Goal: Task Accomplishment & Management: Use online tool/utility

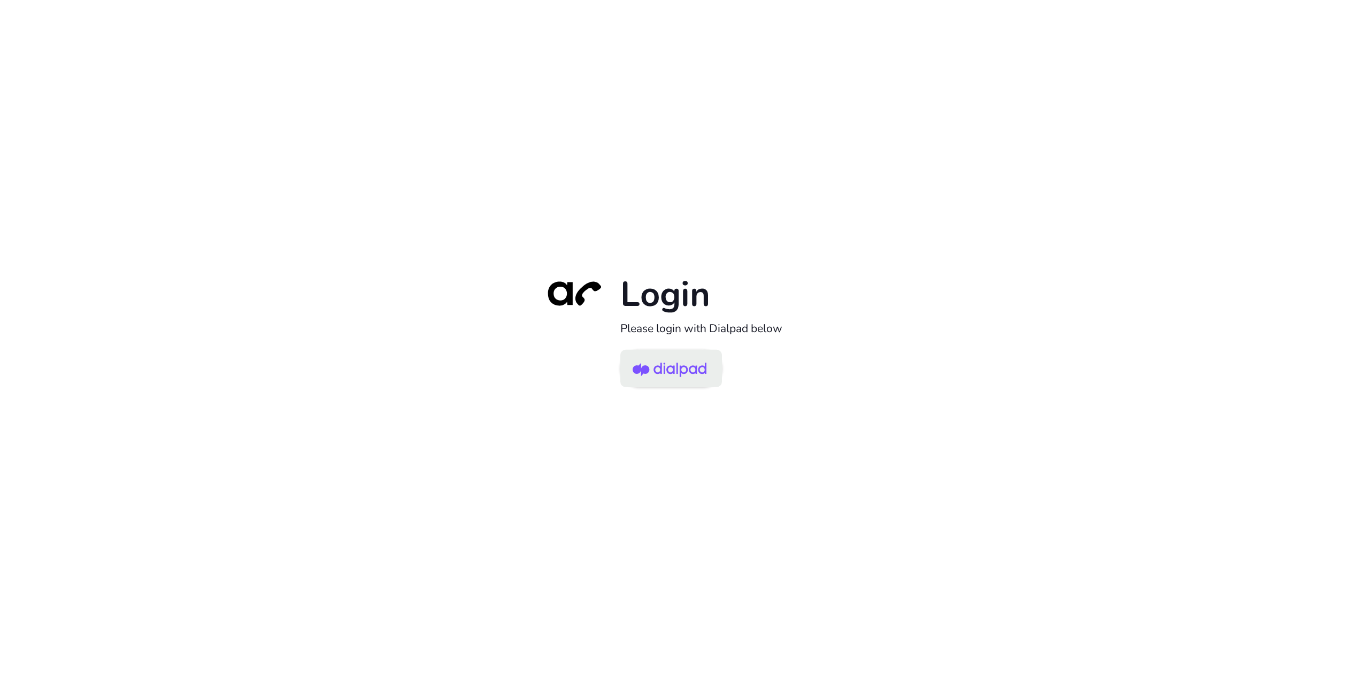
click at [683, 362] on img at bounding box center [670, 369] width 74 height 35
click at [662, 370] on img at bounding box center [670, 369] width 74 height 35
click at [665, 357] on img at bounding box center [670, 369] width 74 height 35
click at [658, 351] on link at bounding box center [671, 368] width 102 height 37
